Goal: Task Accomplishment & Management: Manage account settings

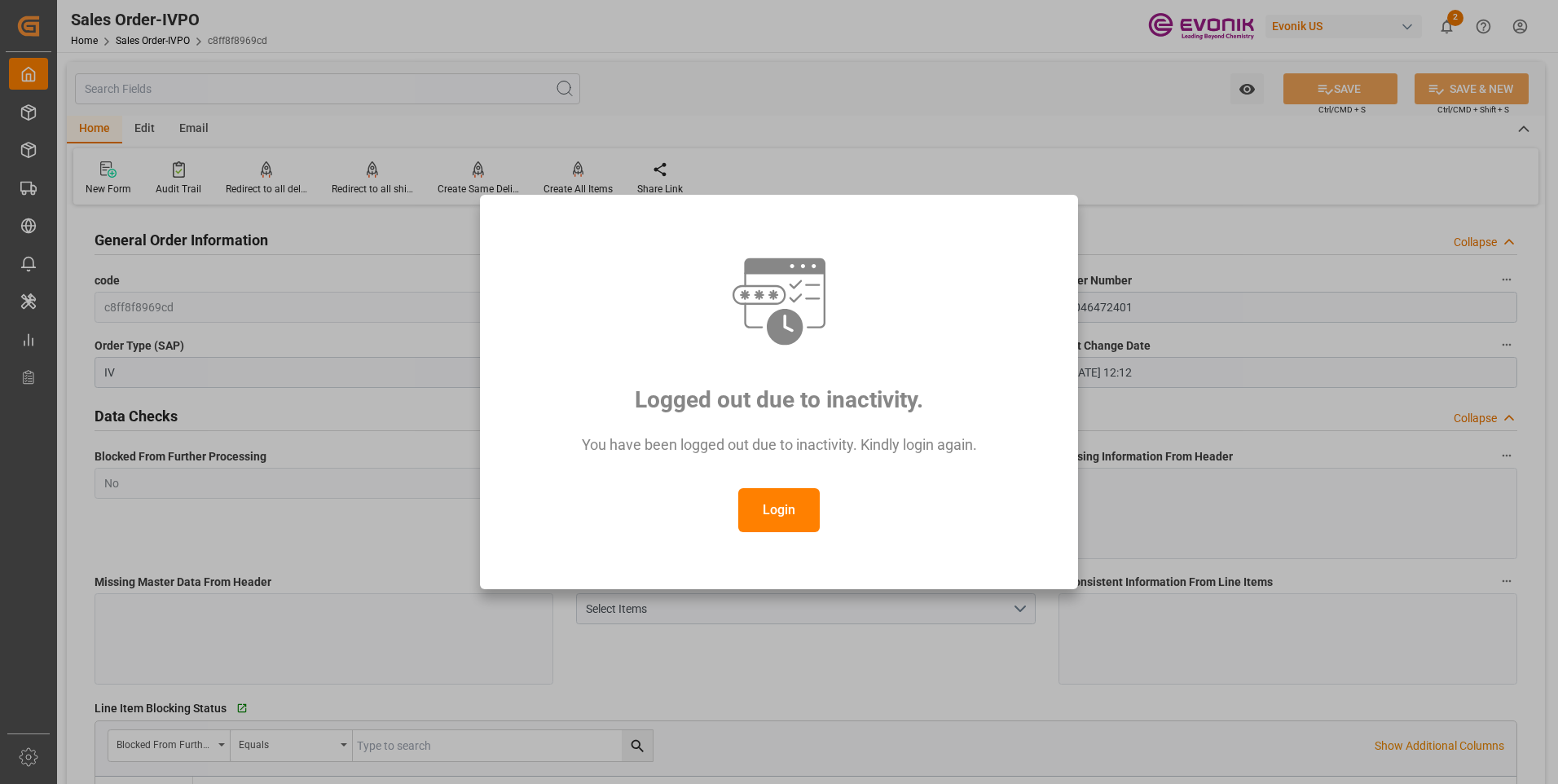
scroll to position [2770, 0]
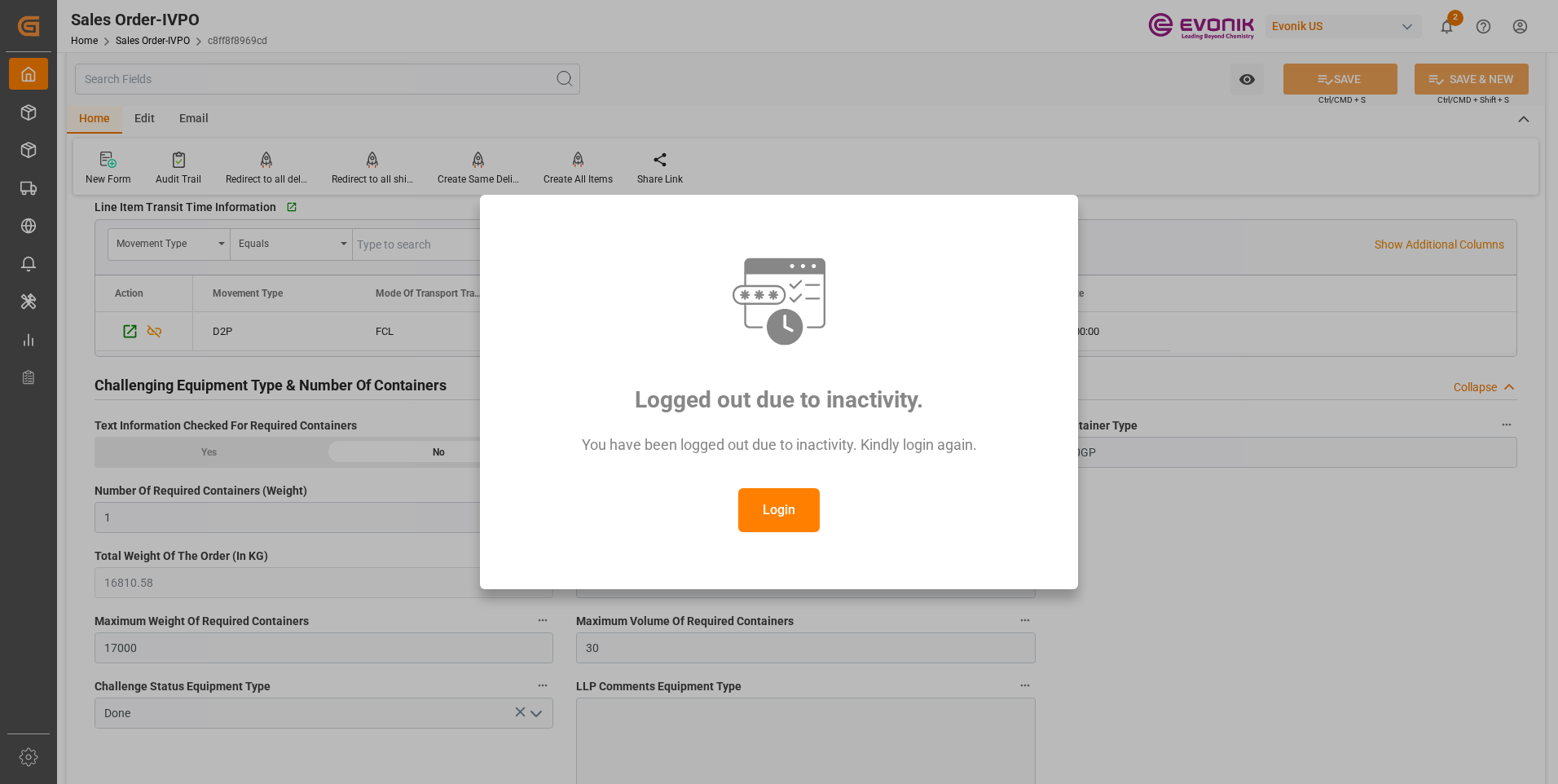
click at [777, 507] on button "Login" at bounding box center [779, 509] width 82 height 44
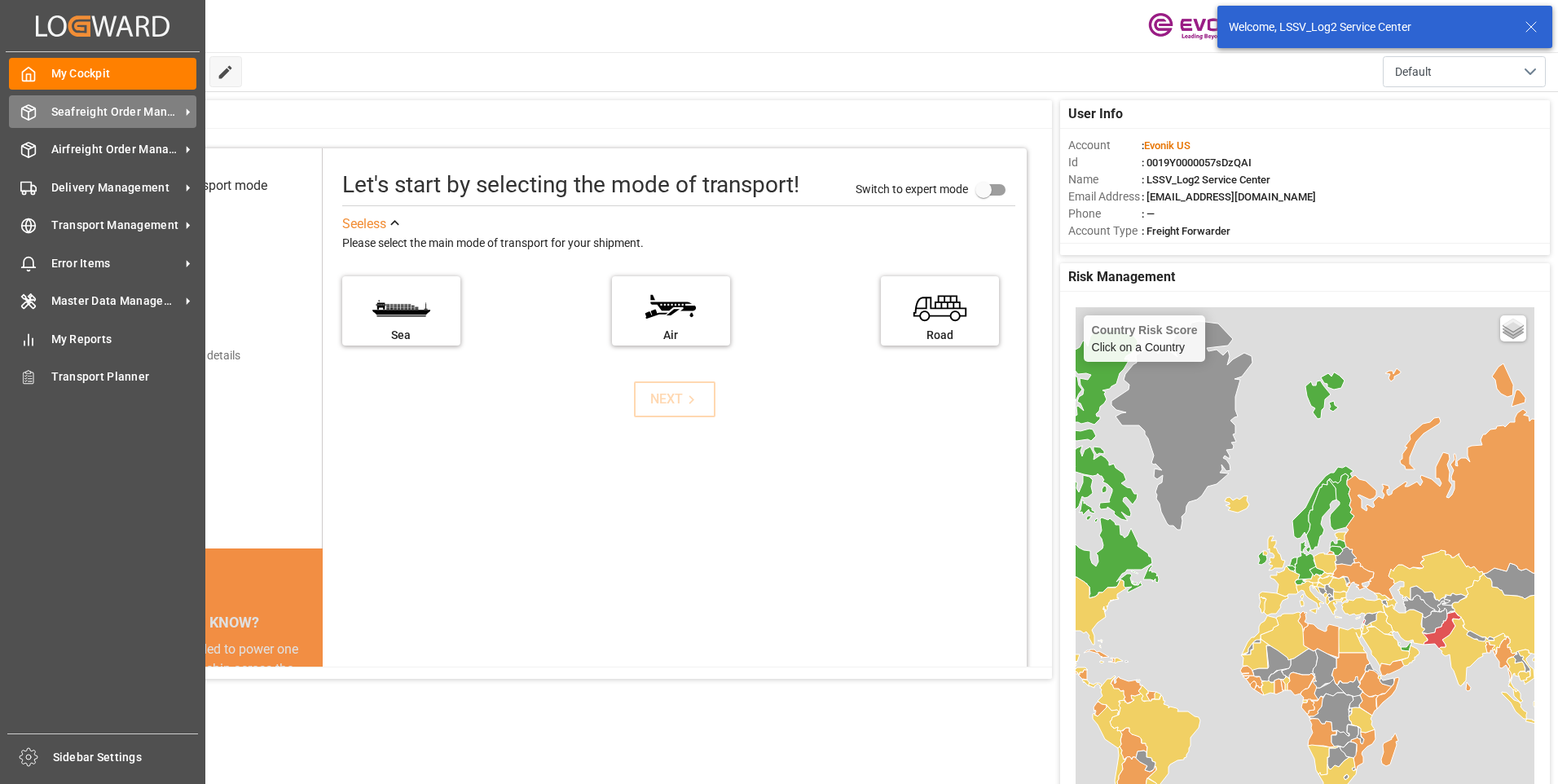
click at [26, 106] on icon at bounding box center [28, 112] width 16 height 16
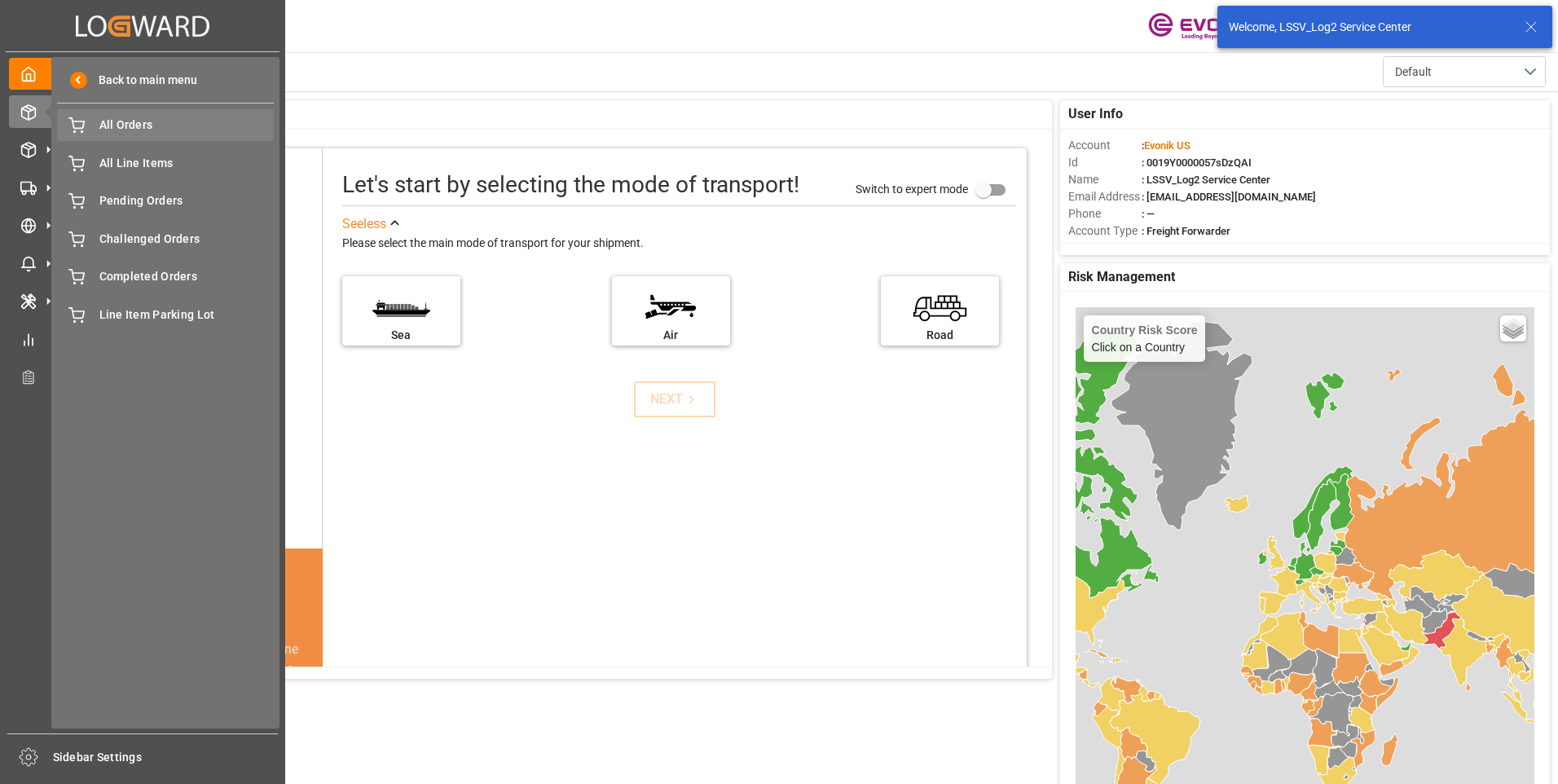
click at [132, 125] on span "All Orders" at bounding box center [187, 125] width 175 height 17
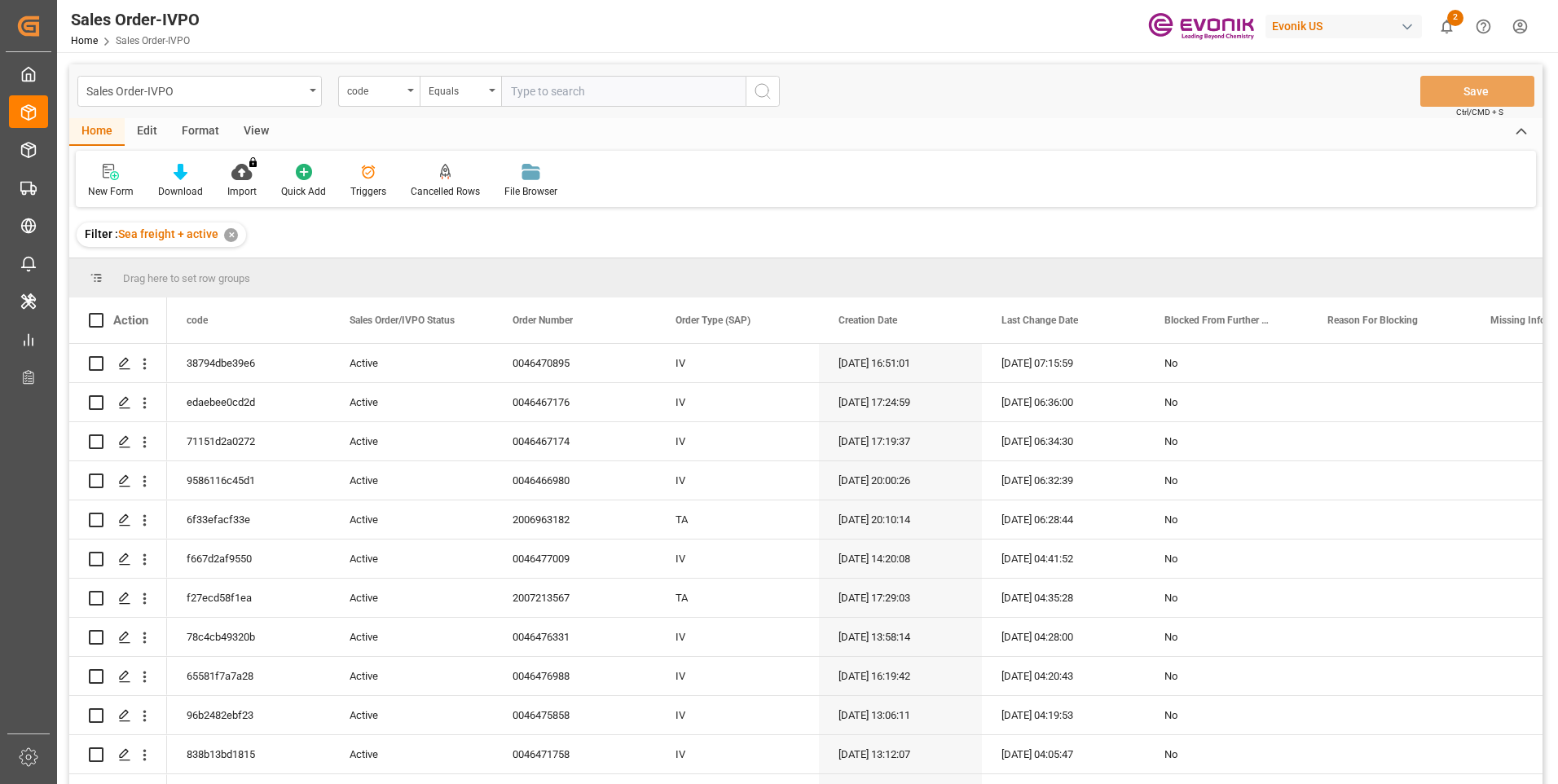
click at [378, 95] on div "code" at bounding box center [374, 89] width 56 height 19
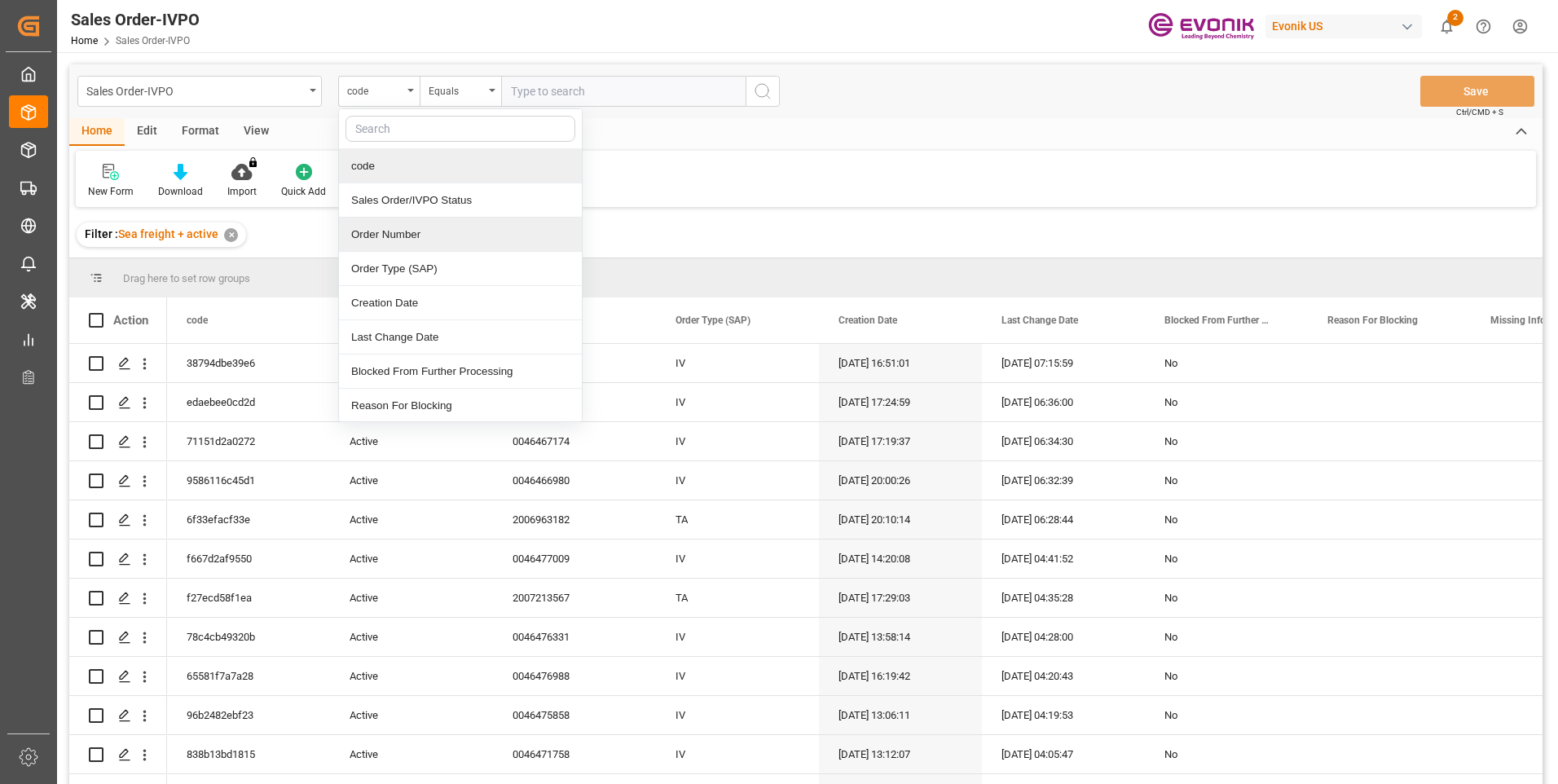
click at [398, 231] on div "Order Number" at bounding box center [460, 234] width 243 height 34
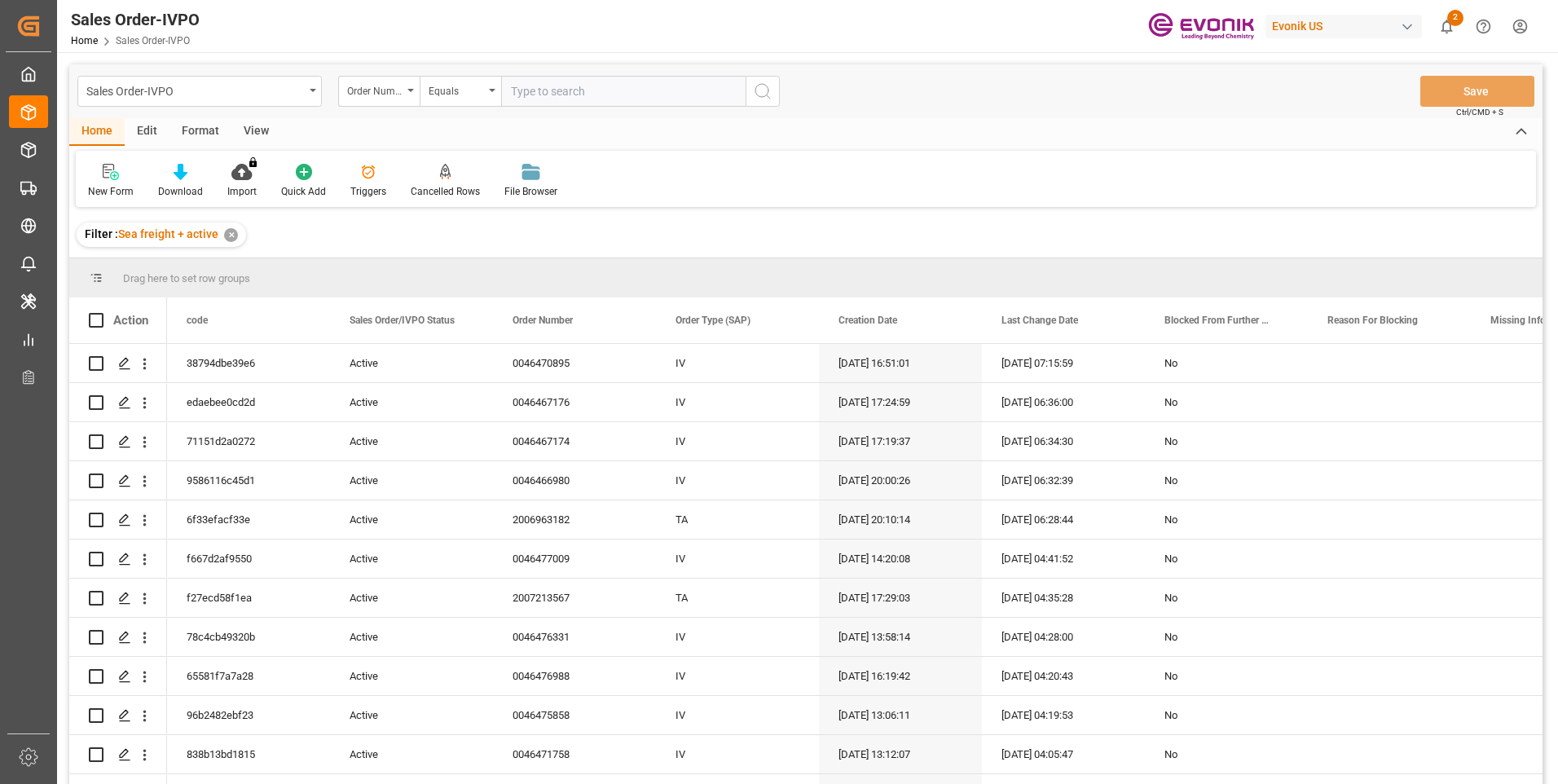
click at [531, 84] on input "text" at bounding box center [623, 91] width 245 height 31
paste input "2007092079"
type input "2007092079"
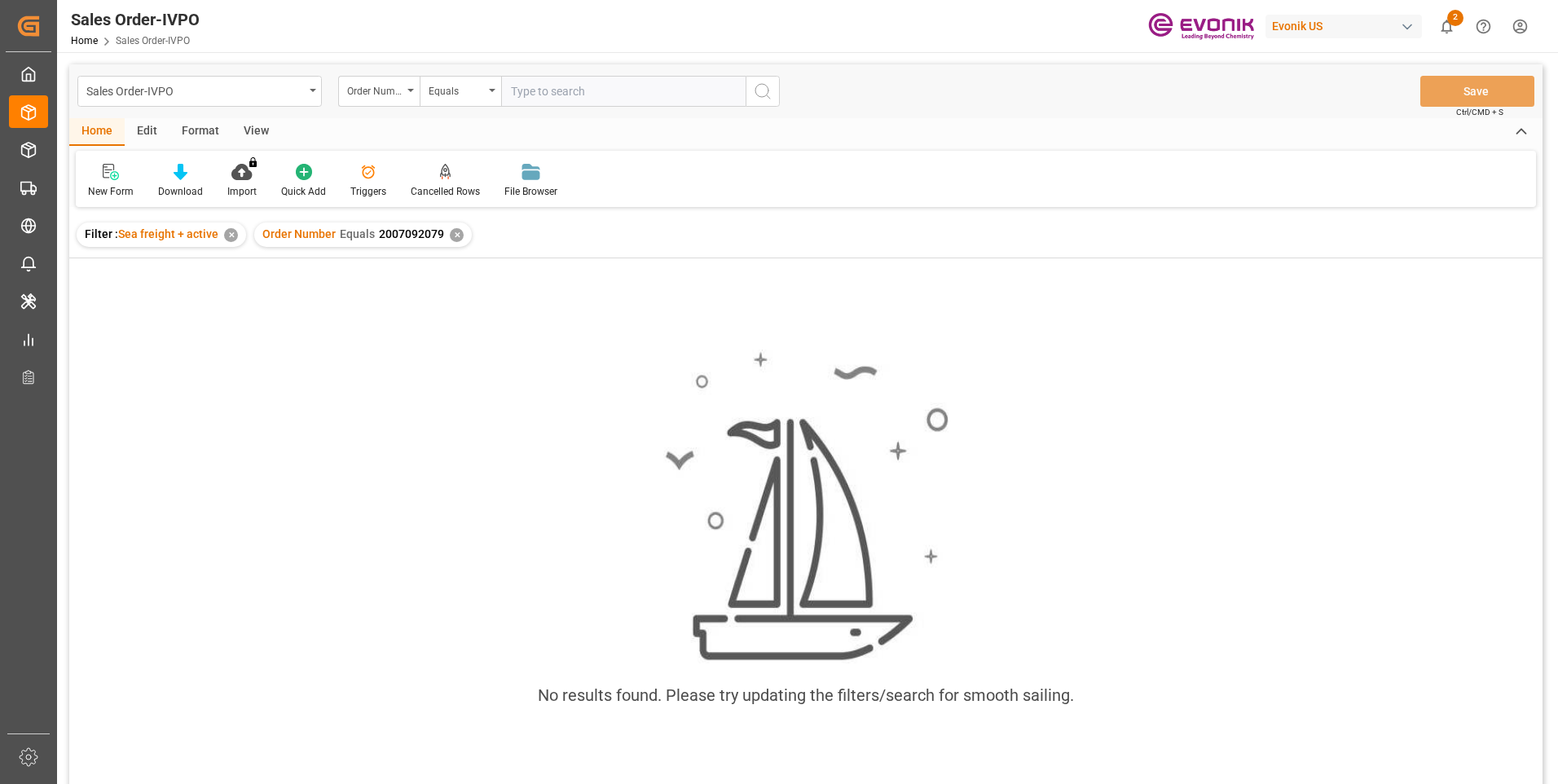
click at [451, 236] on div "✕" at bounding box center [457, 235] width 14 height 14
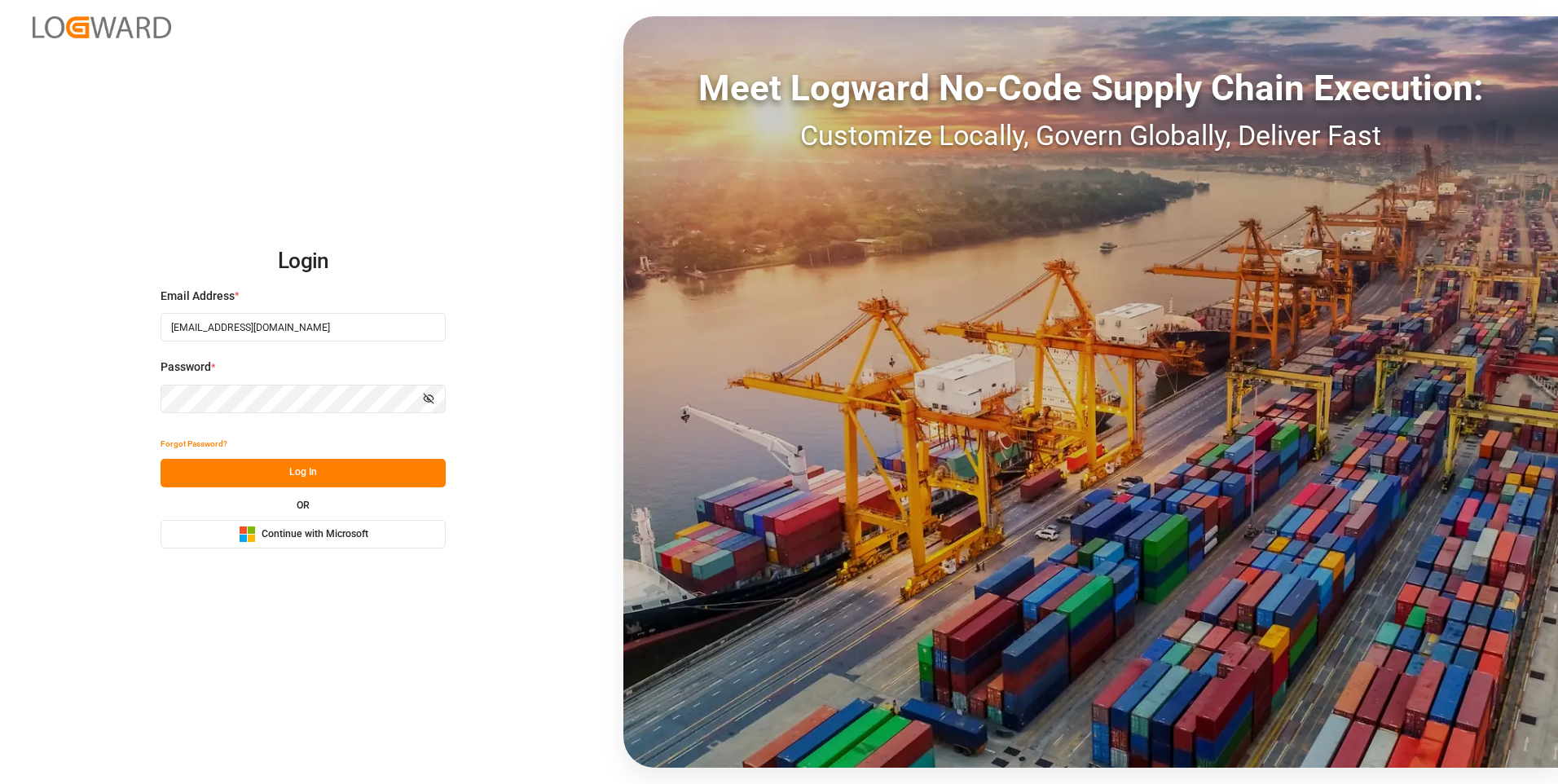
click at [263, 470] on button "Log In" at bounding box center [303, 472] width 285 height 28
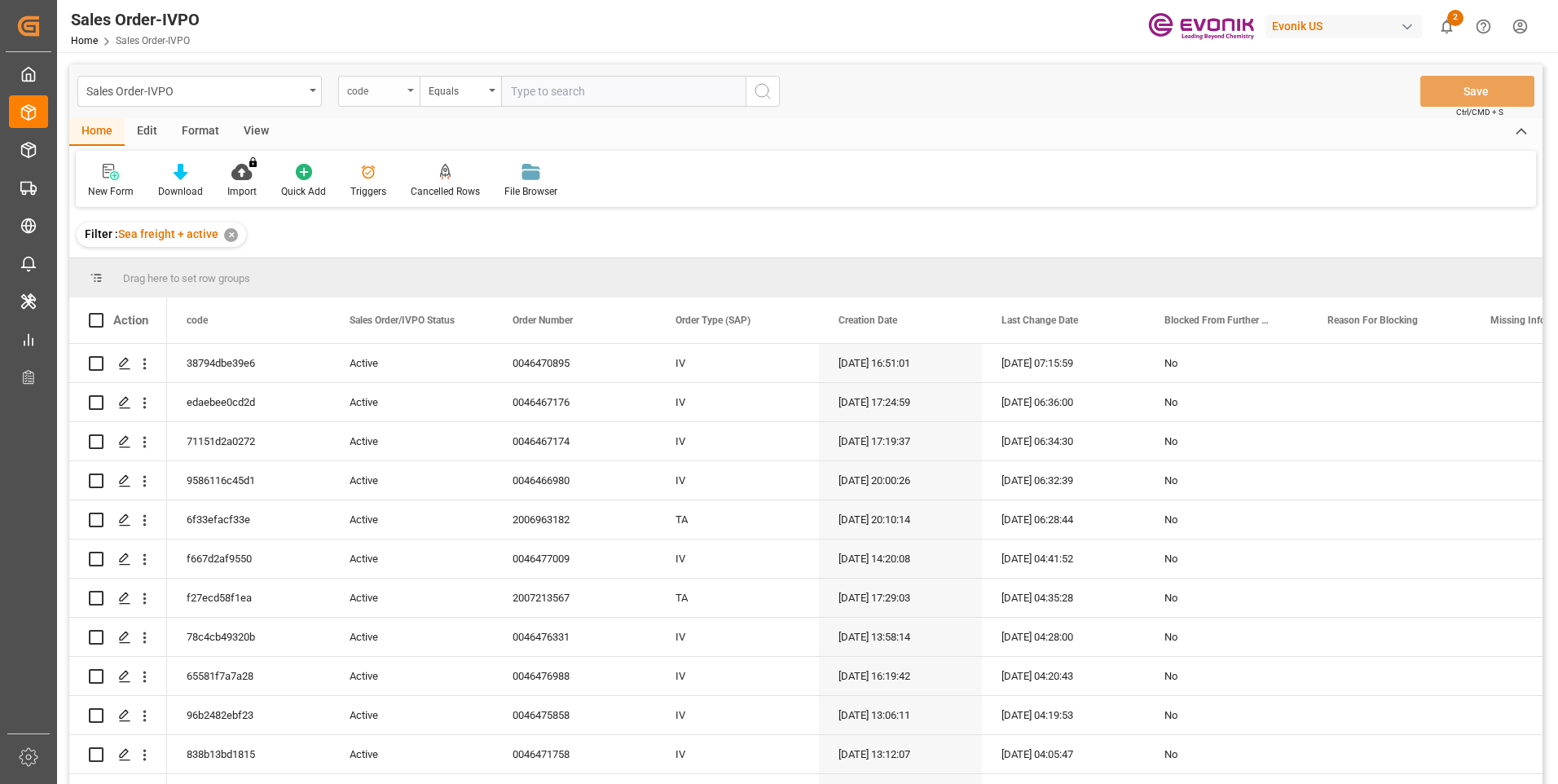
drag, startPoint x: 403, startPoint y: 85, endPoint x: 410, endPoint y: 99, distance: 15.7
click at [403, 85] on div "code" at bounding box center [379, 91] width 82 height 31
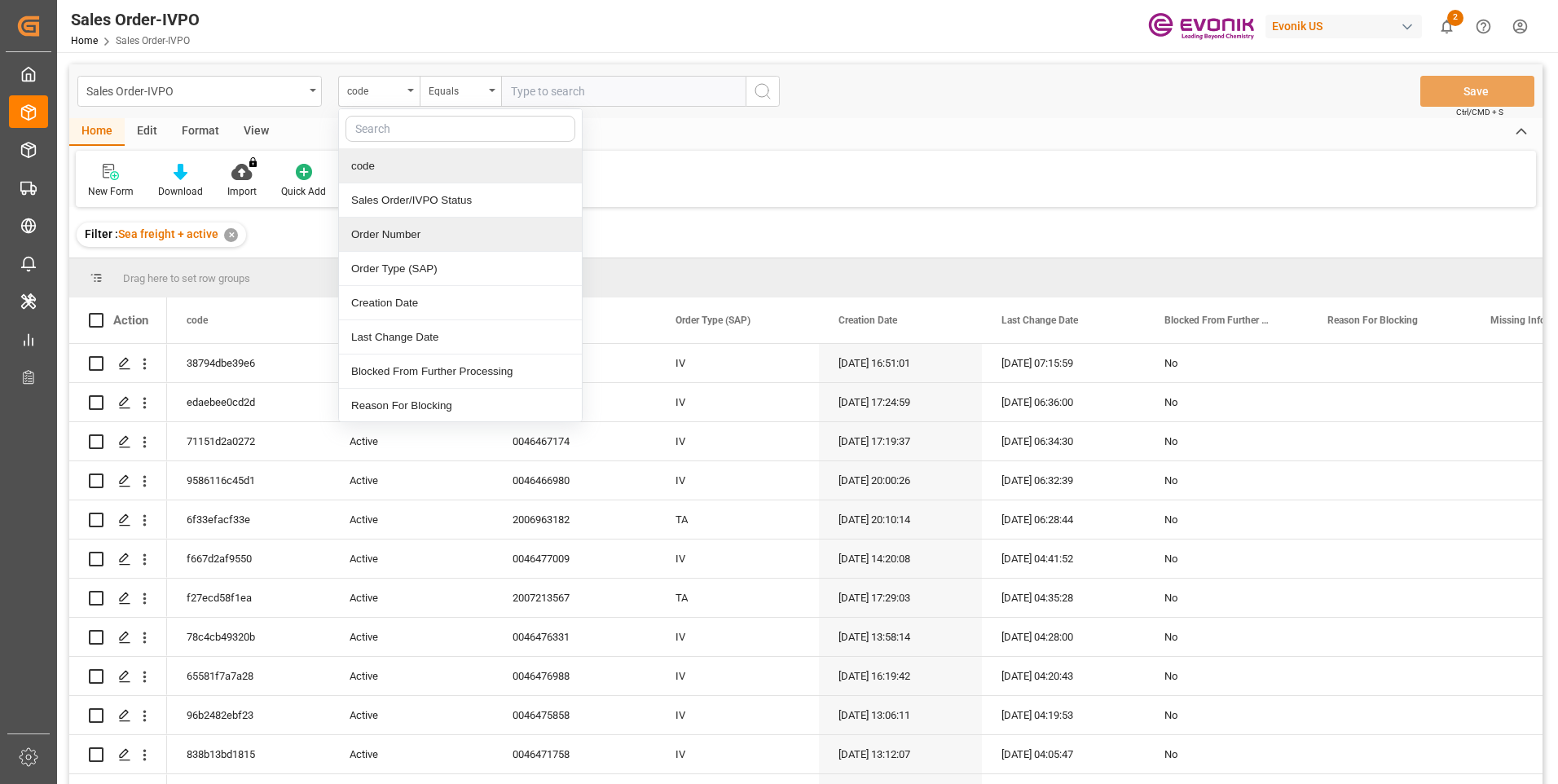
click at [400, 244] on div "Order Number" at bounding box center [460, 234] width 243 height 34
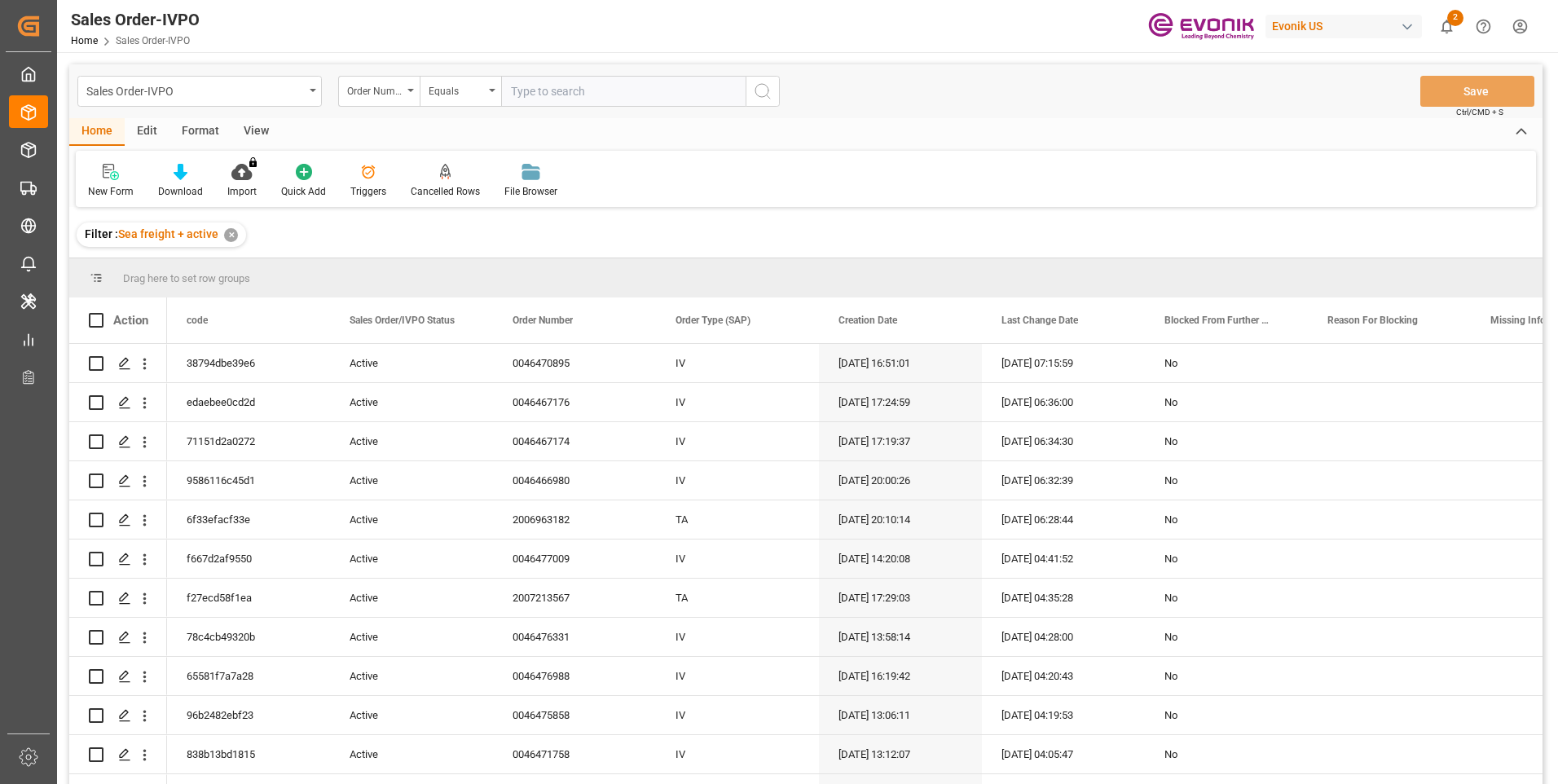
click at [548, 92] on input "text" at bounding box center [623, 91] width 245 height 31
paste input "2007092079"
type input "2007092079"
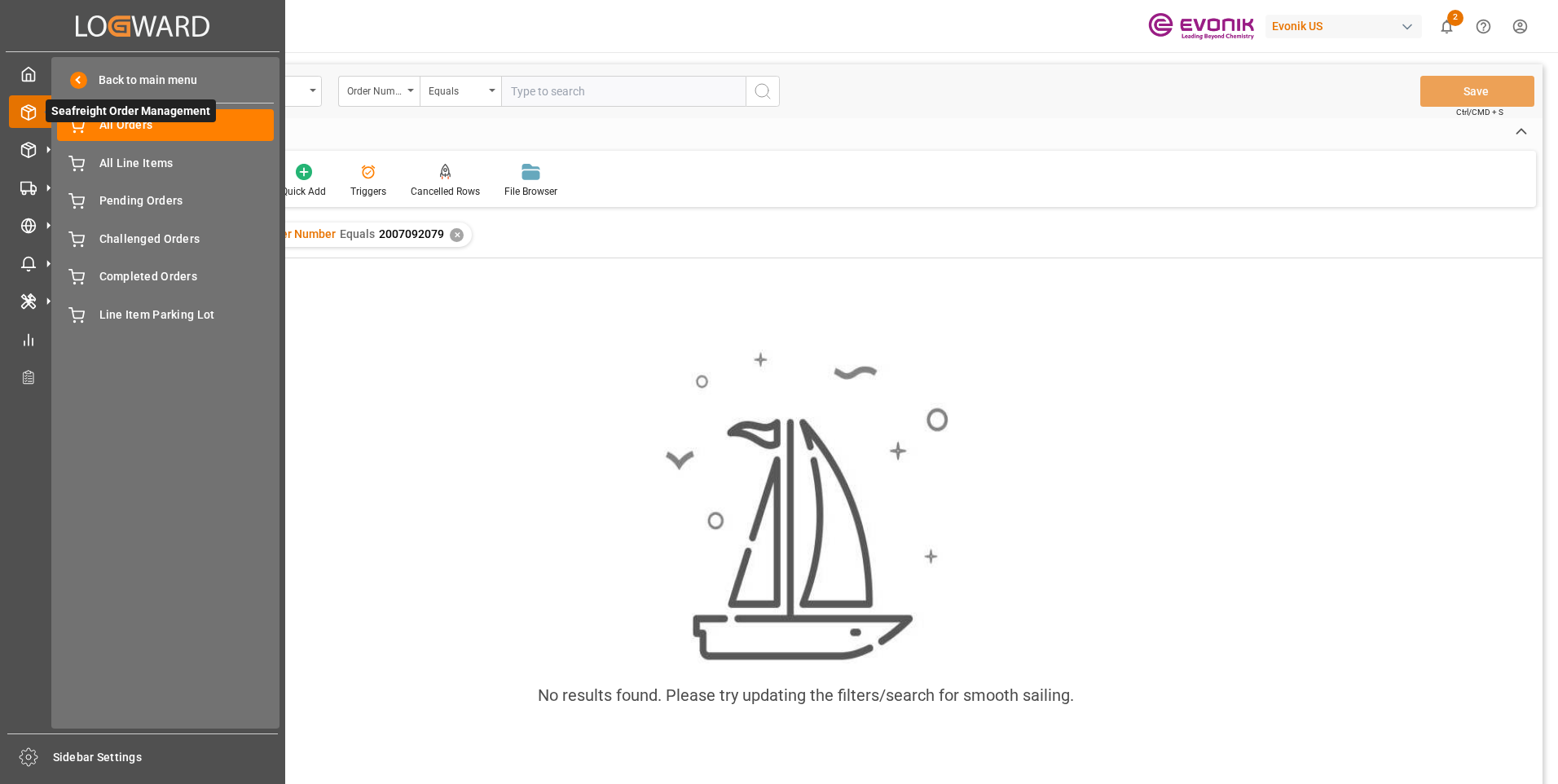
click at [39, 116] on icon at bounding box center [48, 112] width 34 height 34
click at [76, 125] on icon at bounding box center [76, 125] width 16 height 16
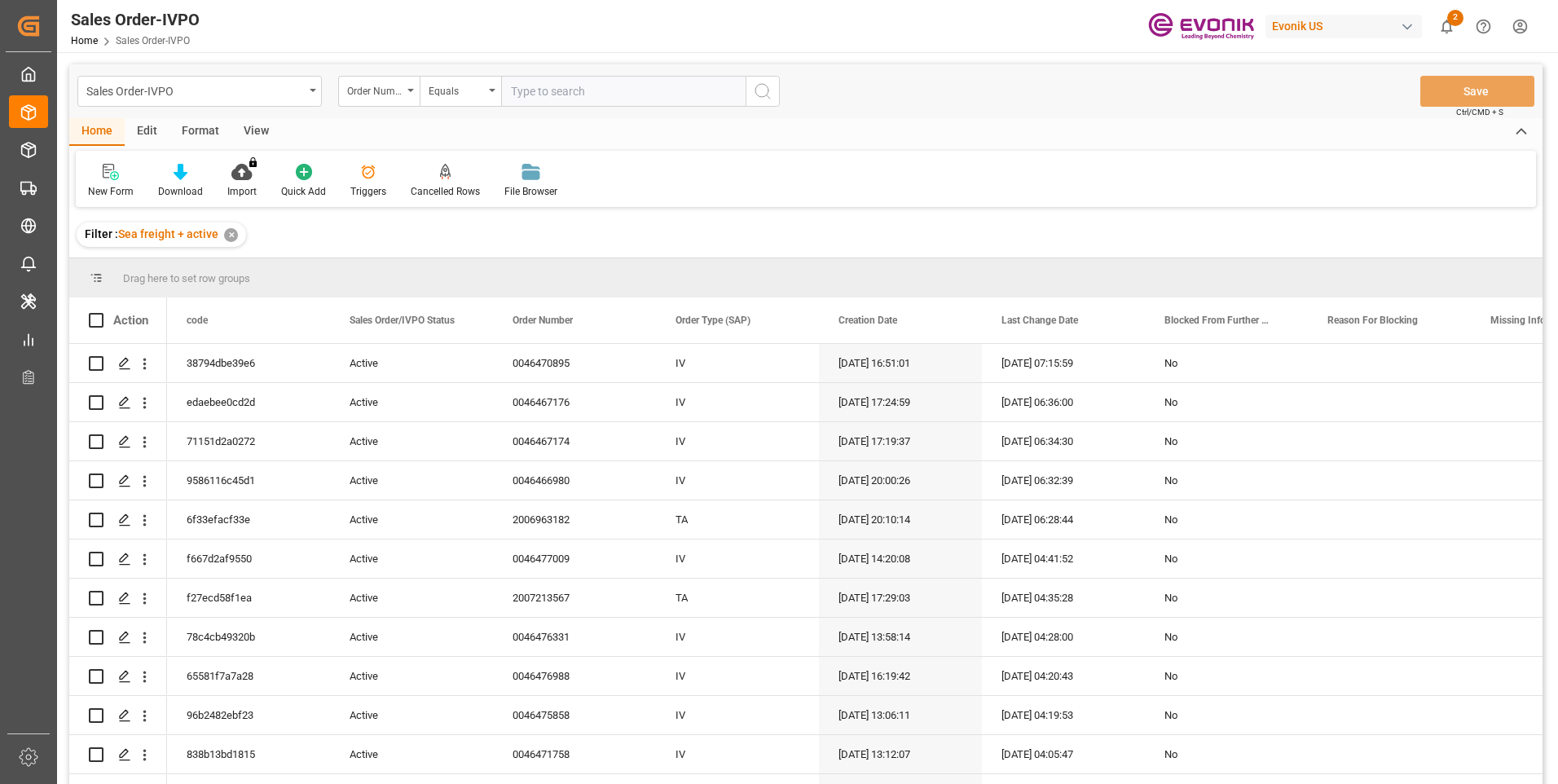
click at [534, 87] on input "text" at bounding box center [623, 91] width 245 height 31
paste input "2006860388"
type input "2006860388"
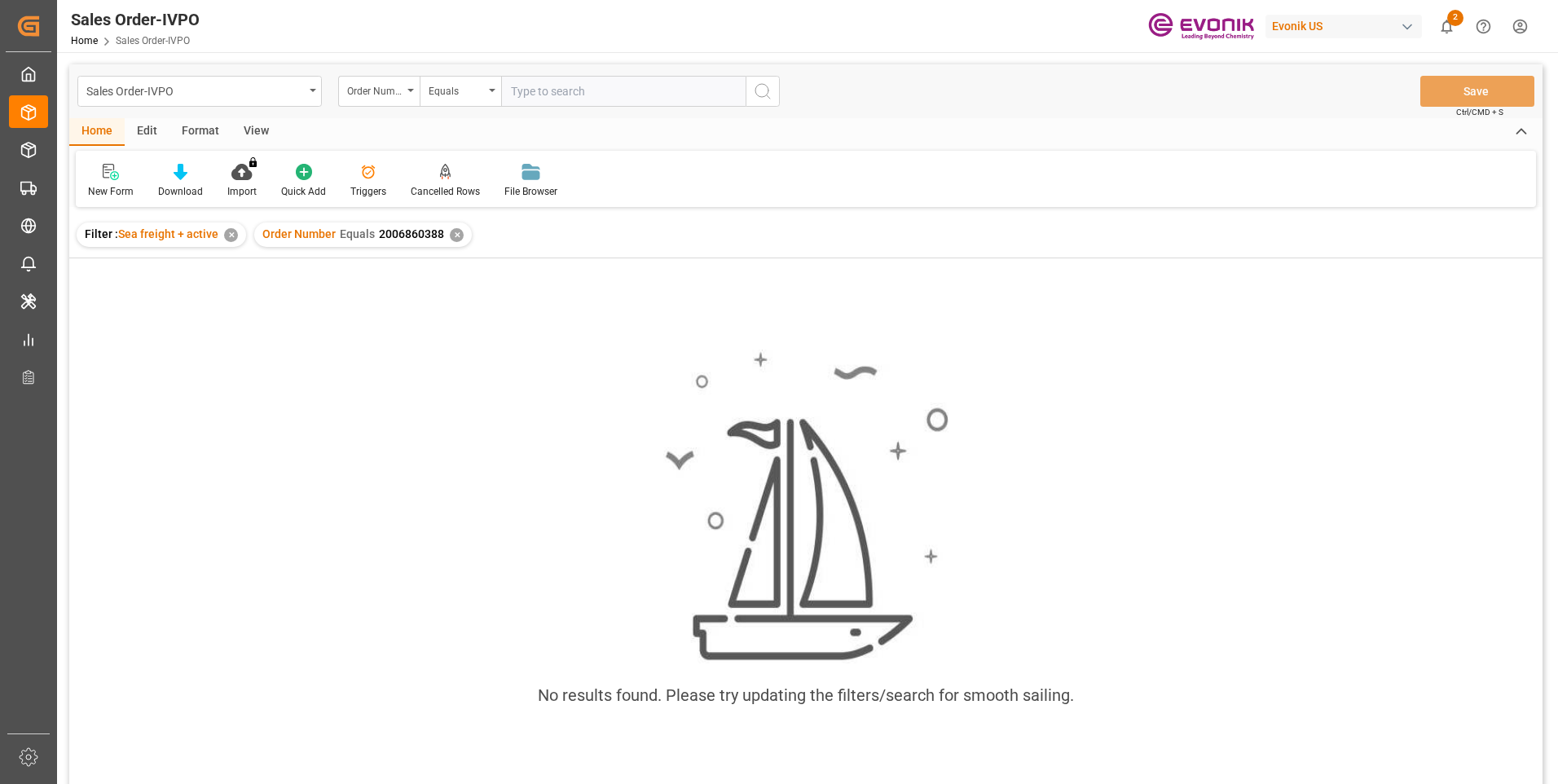
click at [450, 234] on div "✕" at bounding box center [457, 235] width 14 height 14
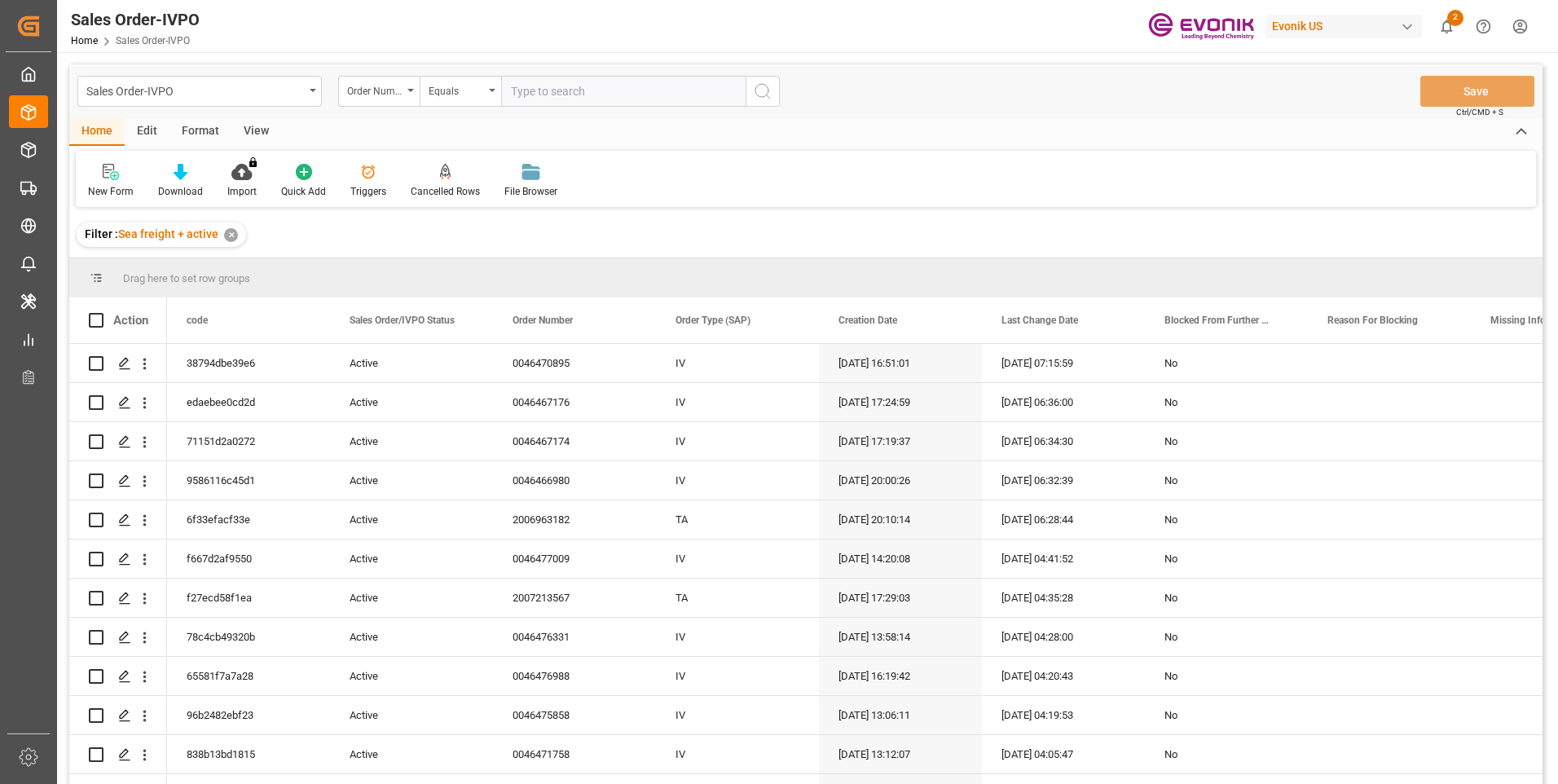
click at [533, 93] on input "text" at bounding box center [623, 91] width 245 height 31
paste input "2007180969"
type input "2007180969"
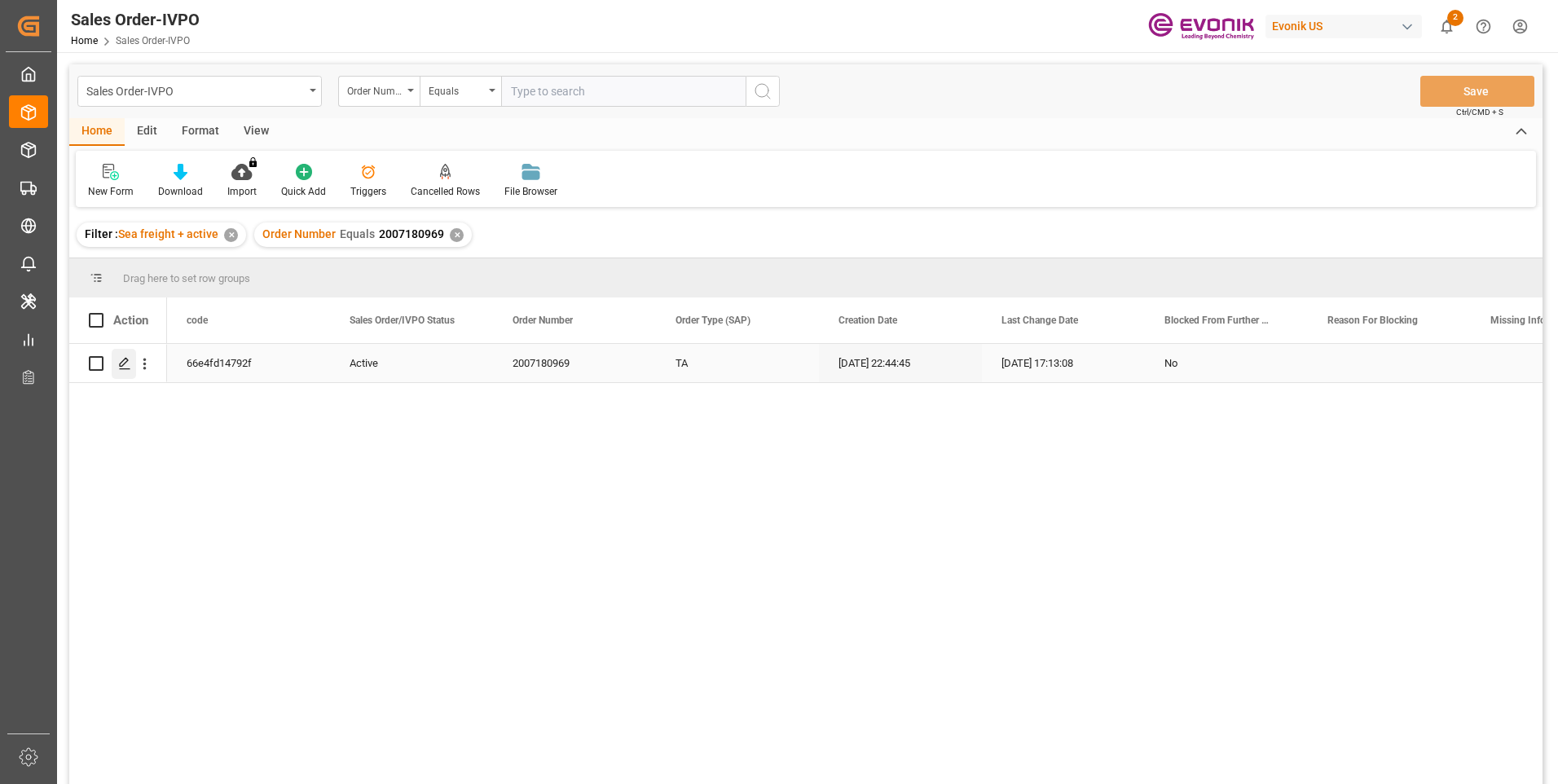
click at [122, 365] on icon "Press SPACE to select this row." at bounding box center [125, 363] width 13 height 13
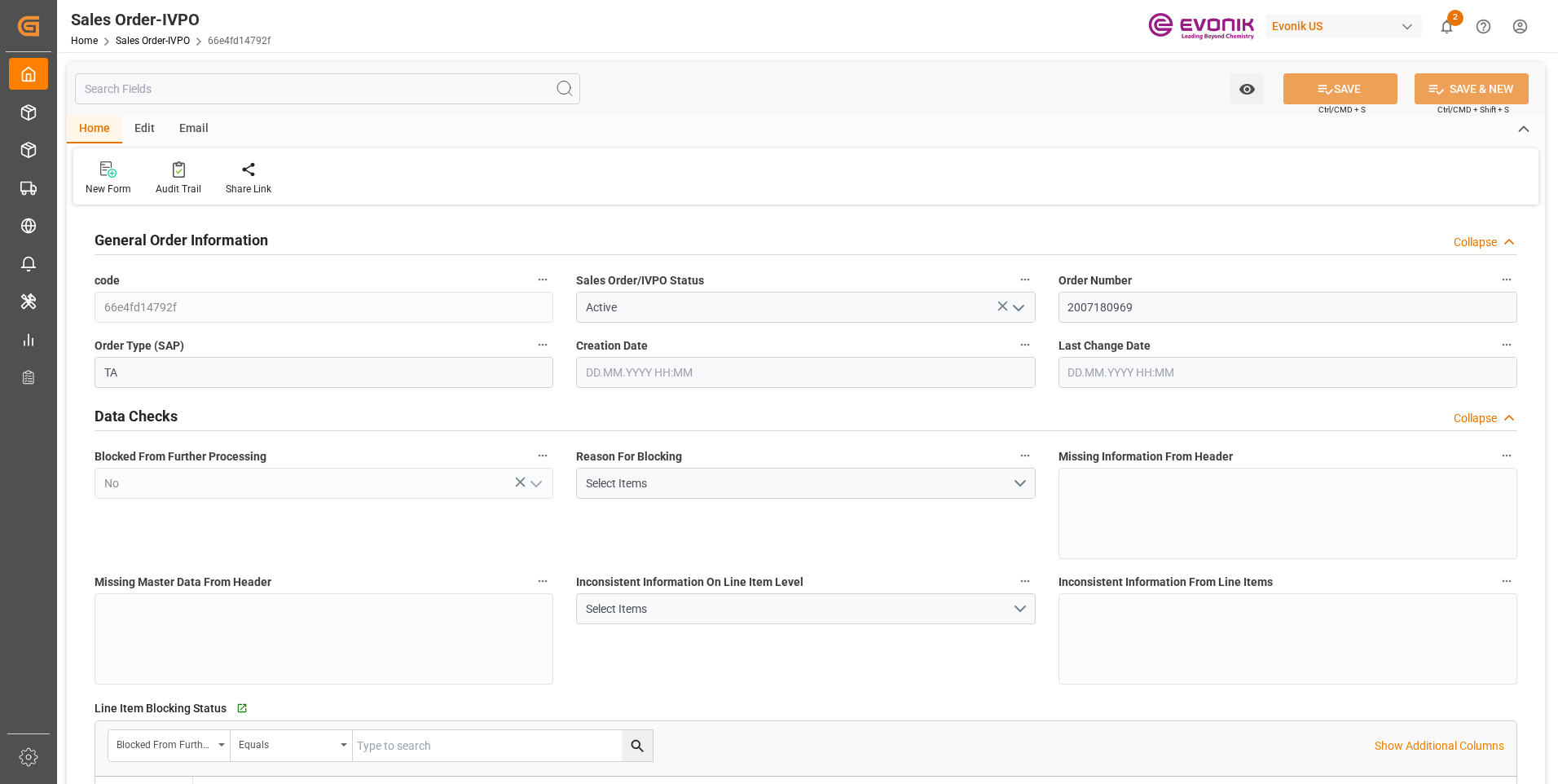
type input "JPYOK"
type input "0"
type input "1"
type input "2325.6"
type input "[DATE] 22:44"
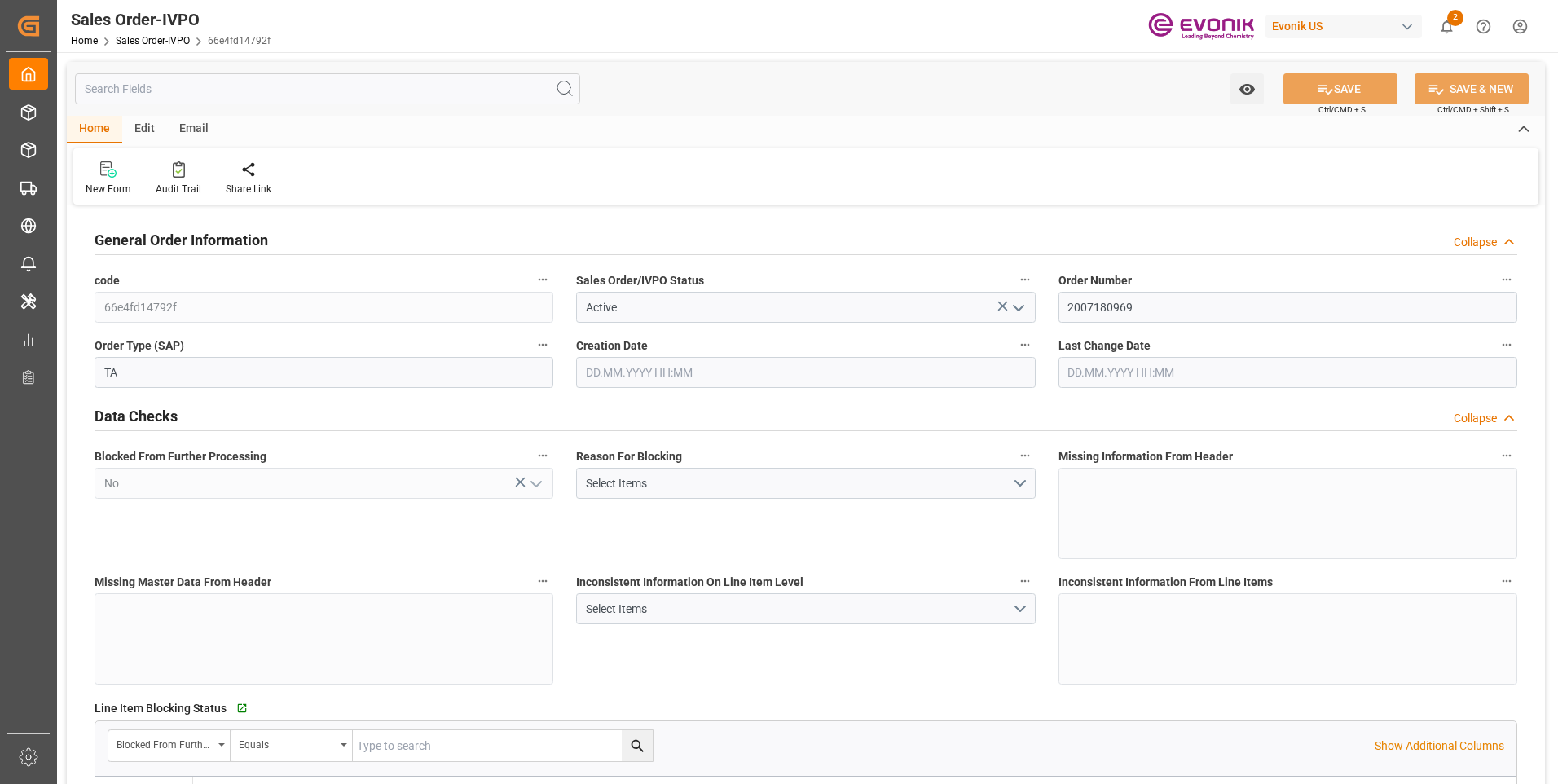
type input "[DATE] 17:13"
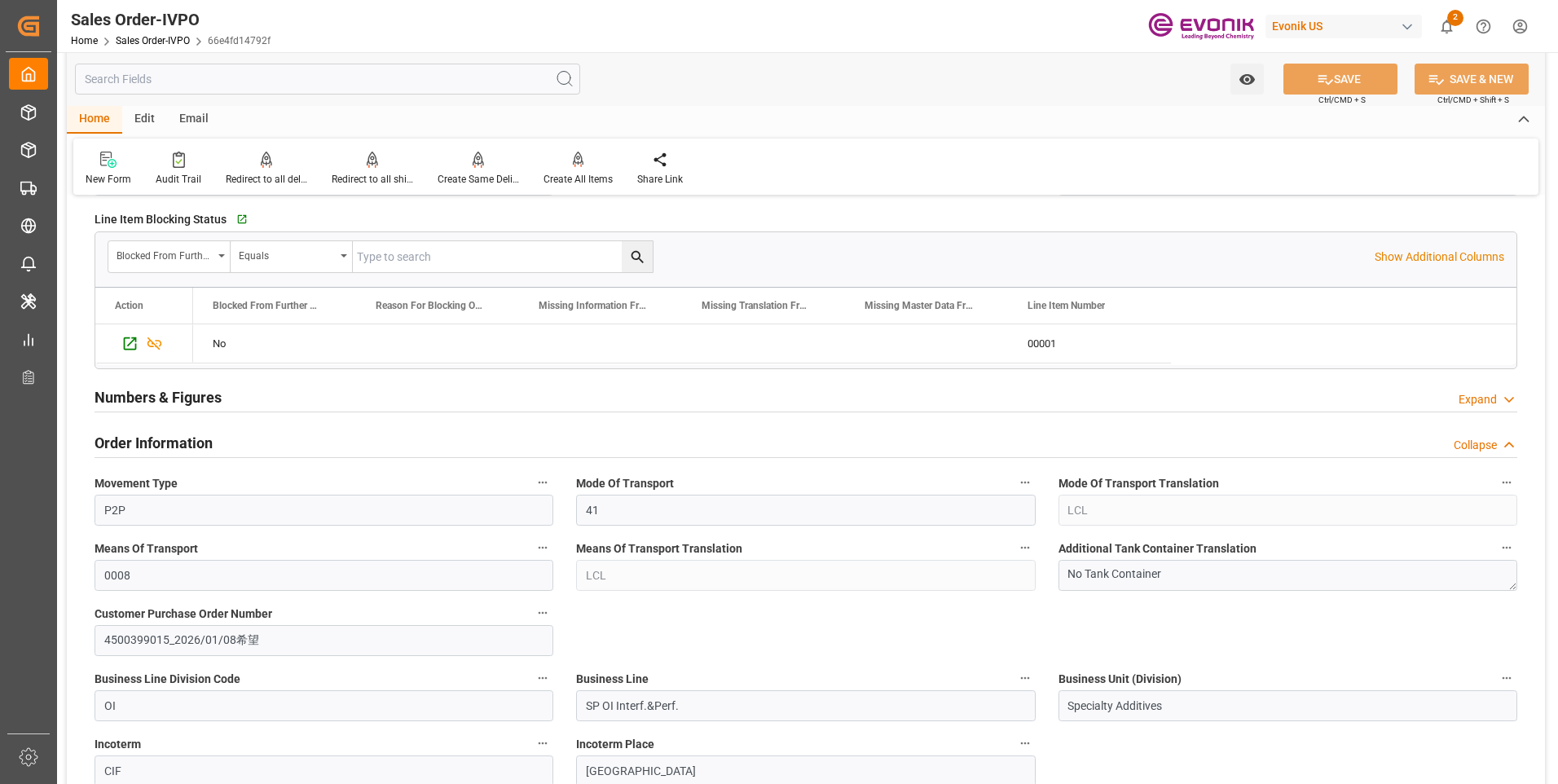
scroll to position [570, 0]
